Goal: Information Seeking & Learning: Find specific fact

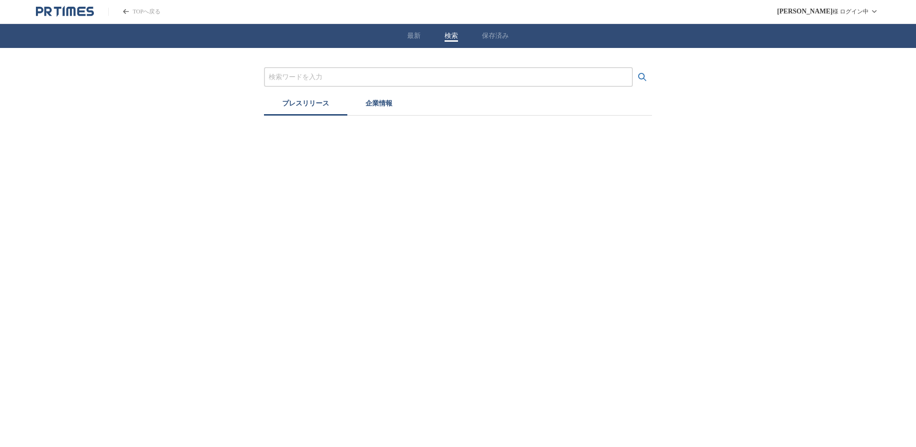
click at [443, 34] on div "最新 検索 保存済み" at bounding box center [458, 36] width 916 height 24
click at [352, 80] on input "プレスリリースおよび企業を検索する" at bounding box center [448, 77] width 359 height 11
click at [641, 75] on icon "検索する" at bounding box center [643, 77] width 12 height 12
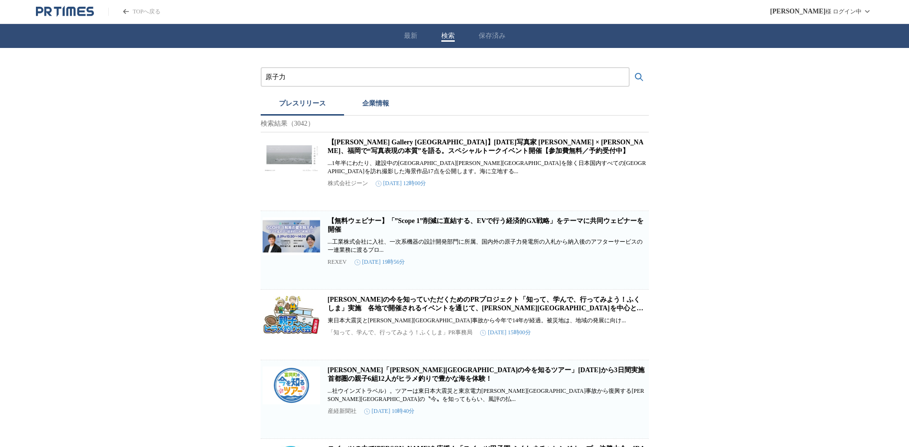
click at [345, 74] on input "原子力" at bounding box center [444, 77] width 359 height 11
drag, startPoint x: 276, startPoint y: 68, endPoint x: 200, endPoint y: 77, distance: 75.8
type input "h"
type input "放射線"
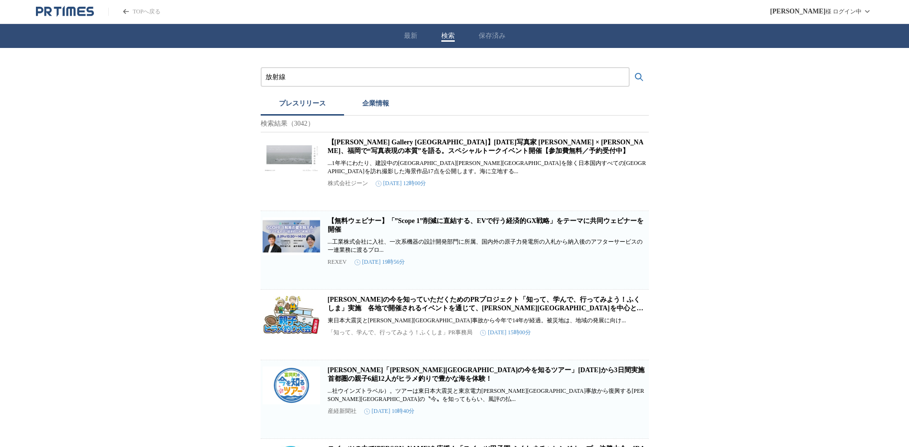
click at [630, 68] on button "検索する" at bounding box center [639, 77] width 19 height 19
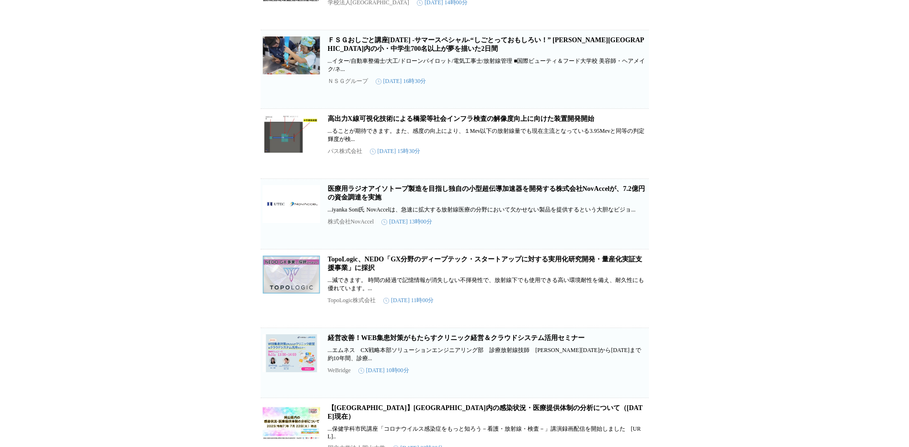
scroll to position [1198, 0]
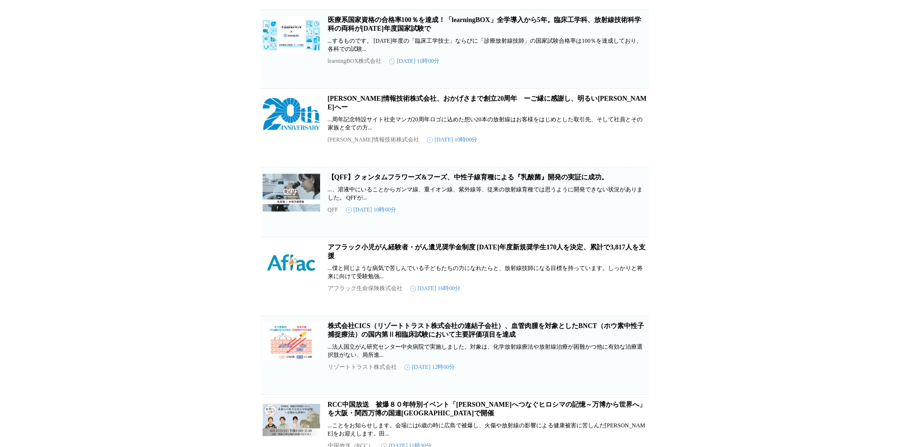
scroll to position [2071, 0]
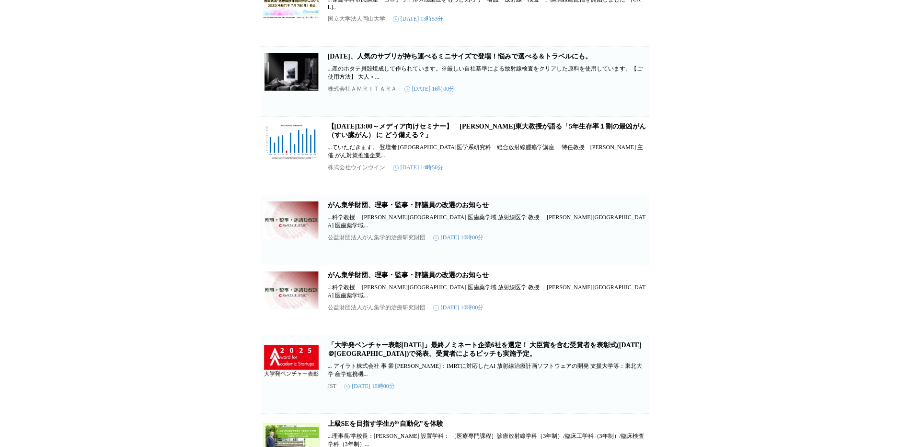
scroll to position [4522, 0]
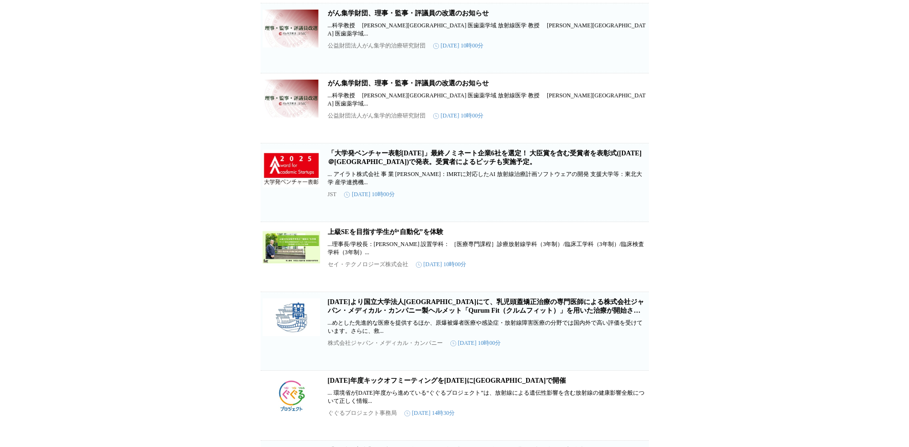
drag, startPoint x: 172, startPoint y: 197, endPoint x: 173, endPoint y: 184, distance: 12.6
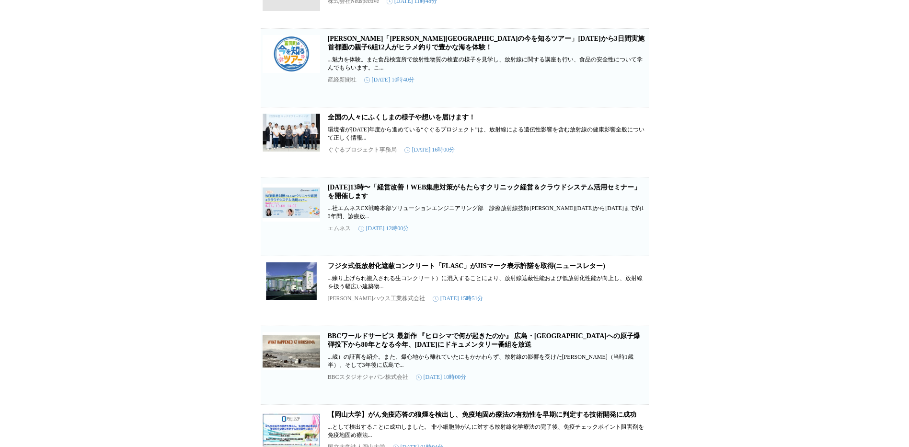
scroll to position [0, 0]
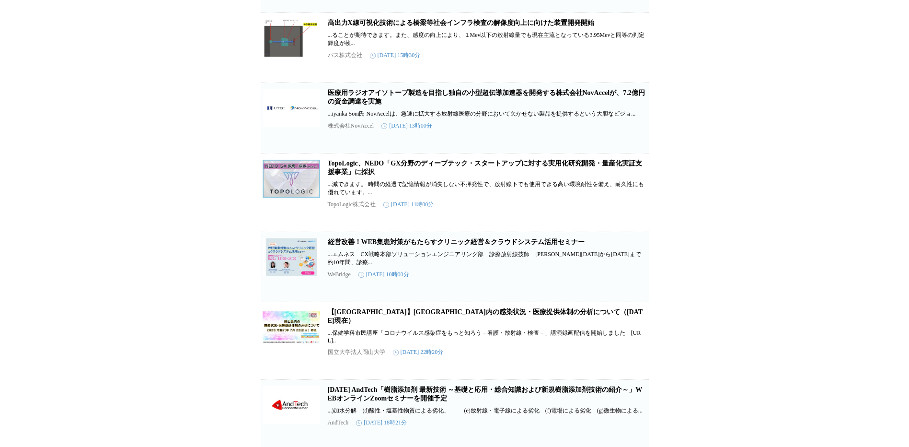
scroll to position [1198, 0]
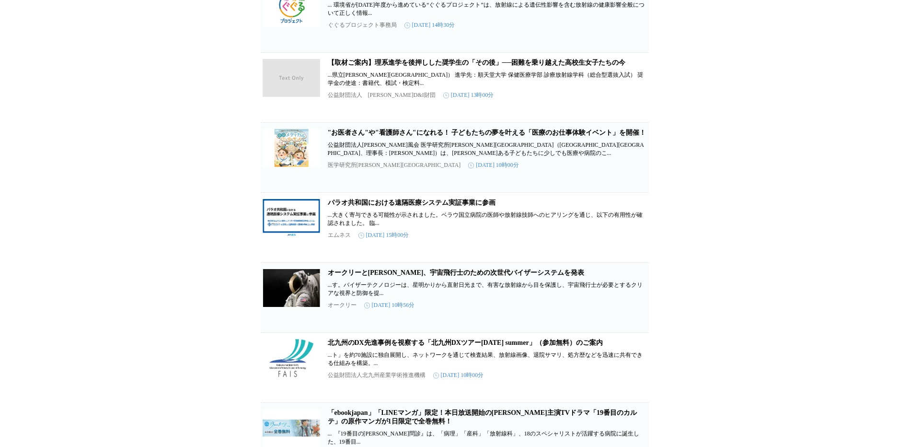
scroll to position [4888, 0]
